Goal: Find contact information: Find contact information

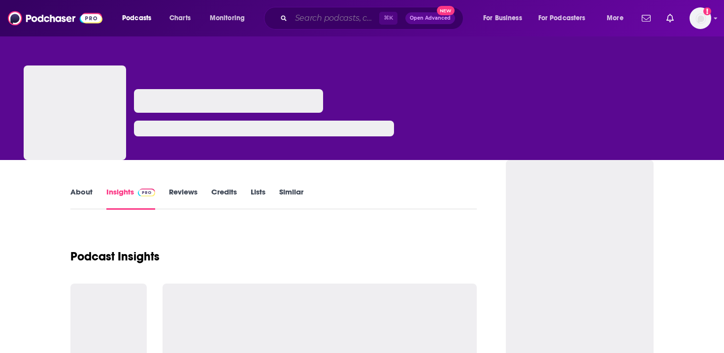
click at [349, 21] on input "Search podcasts, credits, & more..." at bounding box center [335, 18] width 88 height 16
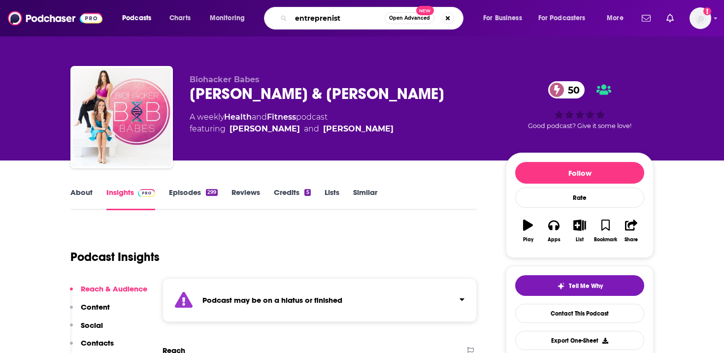
type input "entreprenista"
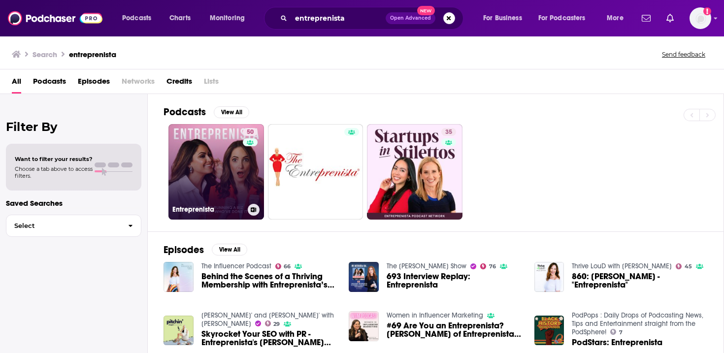
click at [215, 173] on link "50 Entreprenista" at bounding box center [217, 172] width 96 height 96
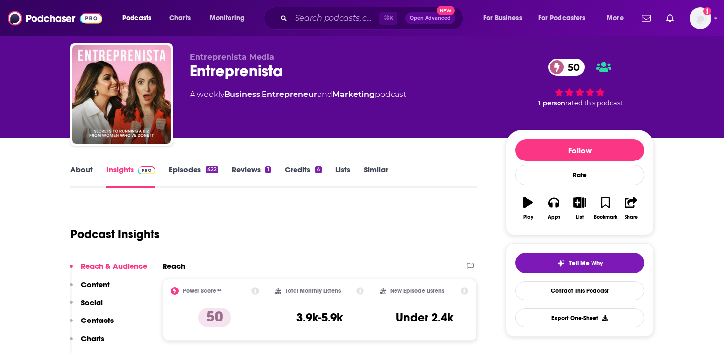
scroll to position [29, 0]
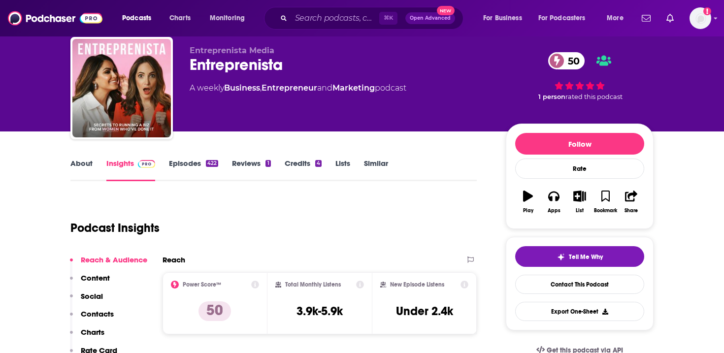
click at [82, 167] on link "About" at bounding box center [81, 170] width 22 height 23
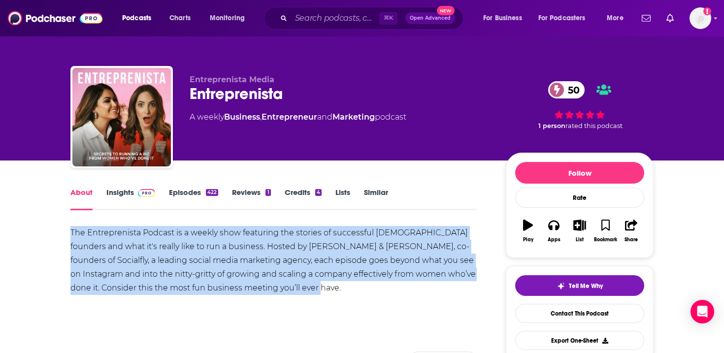
drag, startPoint x: 274, startPoint y: 288, endPoint x: 62, endPoint y: 234, distance: 219.8
copy div "The Entreprenista Podcast is a weekly show featuring the stories of successful …"
click at [130, 191] on link "Insights" at bounding box center [130, 199] width 49 height 23
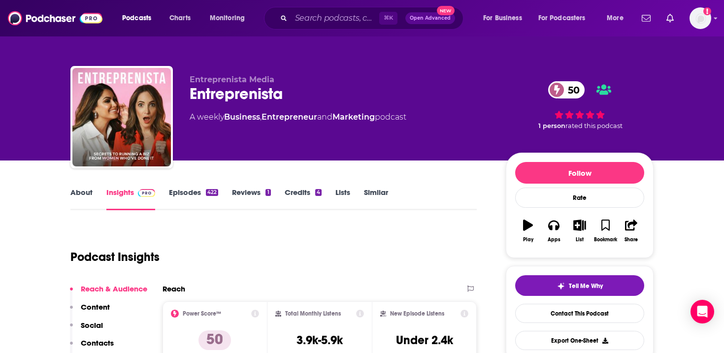
click at [89, 189] on link "About" at bounding box center [81, 199] width 22 height 23
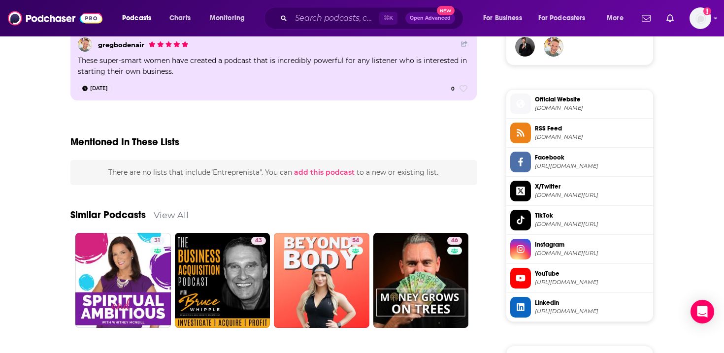
scroll to position [799, 0]
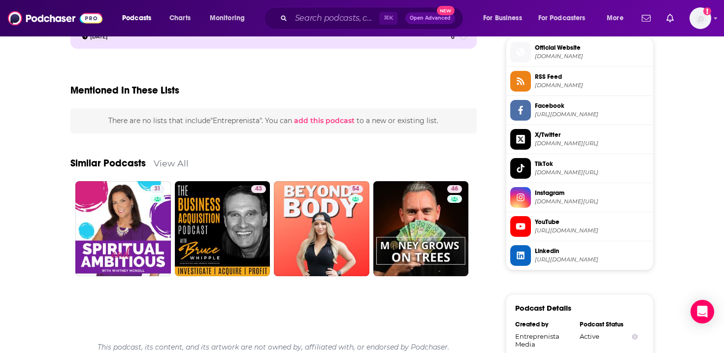
click at [569, 201] on span "[DOMAIN_NAME][URL]" at bounding box center [592, 201] width 114 height 7
click at [572, 171] on span "[DOMAIN_NAME][URL]" at bounding box center [592, 172] width 114 height 7
click at [556, 113] on span "[URL][DOMAIN_NAME]" at bounding box center [592, 114] width 114 height 7
click at [574, 227] on span "YouTube" at bounding box center [592, 222] width 114 height 9
click at [479, 105] on div "About Insights Episodes 422 Reviews 1 Credits 4 Lists Similar The Entreprenista…" at bounding box center [280, 7] width 451 height 1241
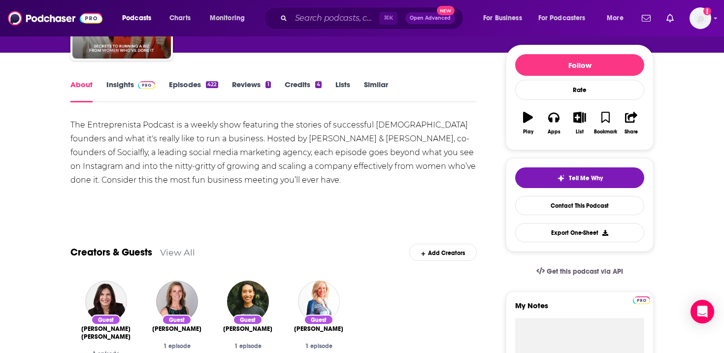
scroll to position [0, 0]
